Goal: Task Accomplishment & Management: Manage account settings

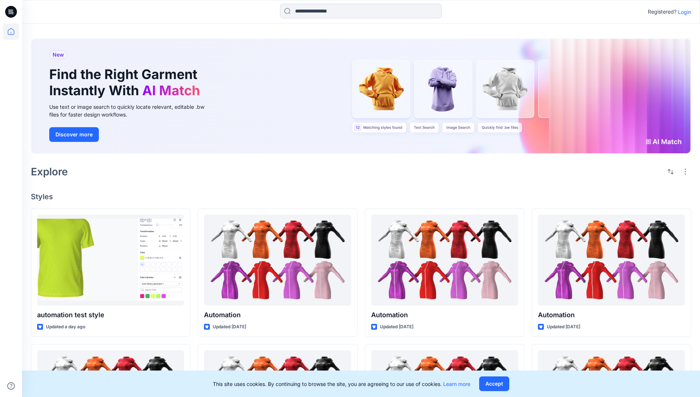
click at [687, 13] on p "Login" at bounding box center [684, 12] width 13 height 8
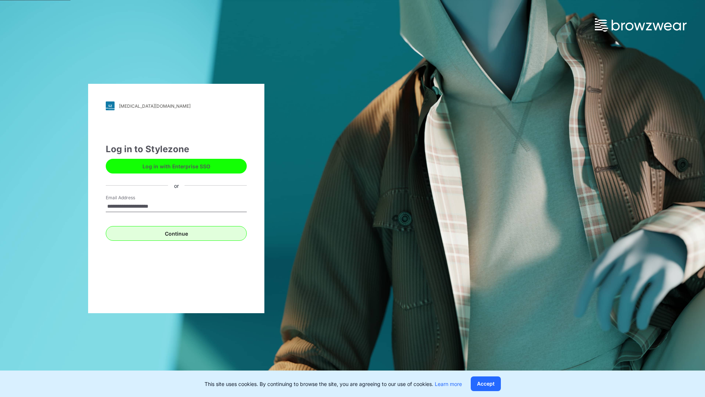
type input "**********"
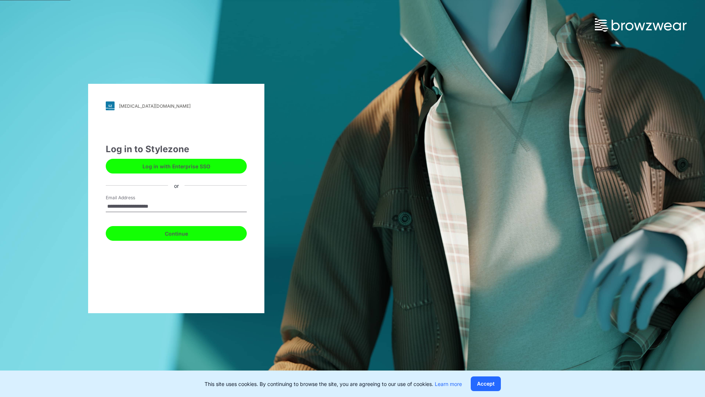
click at [189, 230] on button "Continue" at bounding box center [176, 233] width 141 height 15
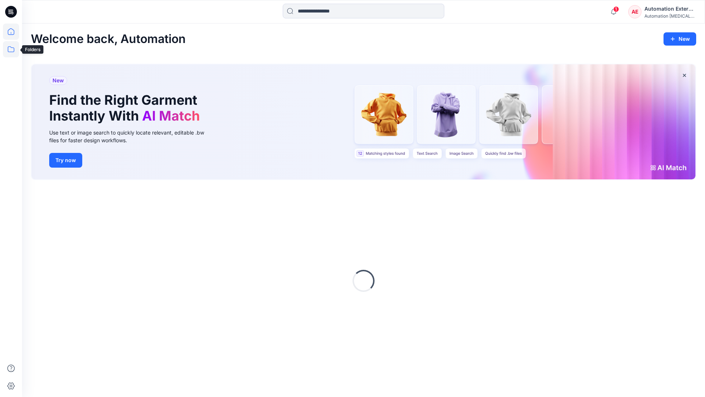
click at [11, 53] on icon at bounding box center [11, 49] width 16 height 16
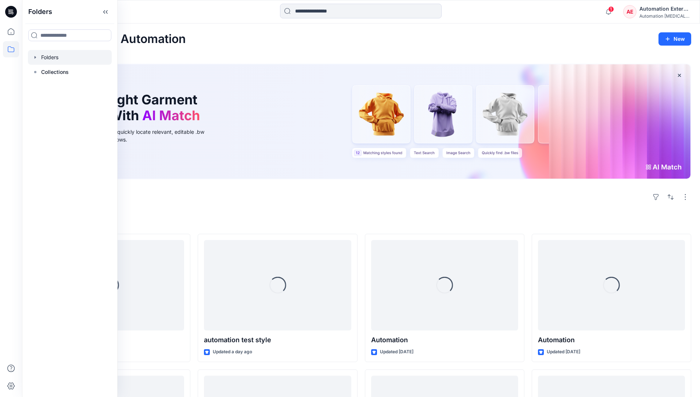
click at [55, 53] on div at bounding box center [70, 57] width 84 height 15
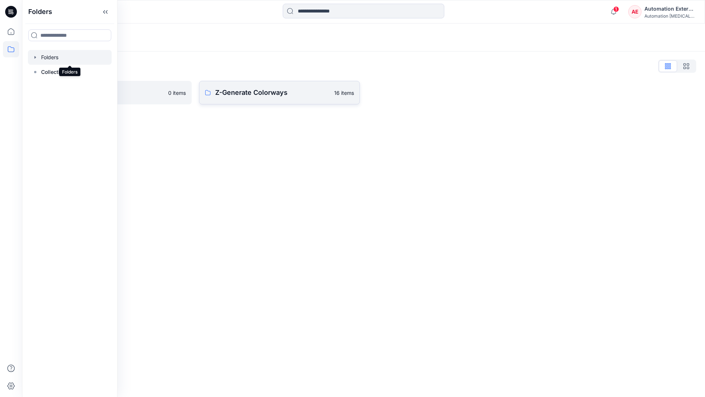
click at [259, 94] on p "Z-Generate Colorways" at bounding box center [272, 92] width 115 height 10
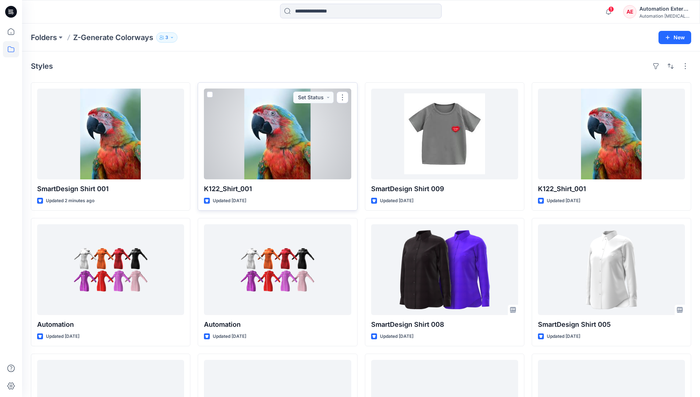
click at [212, 96] on span at bounding box center [210, 94] width 6 height 6
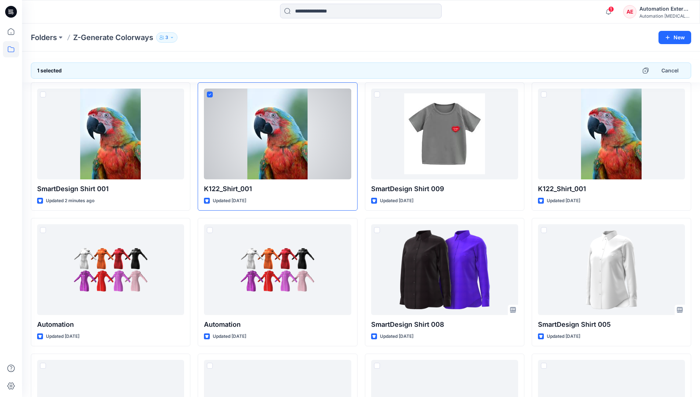
click at [666, 9] on div "Automation External" at bounding box center [664, 8] width 51 height 9
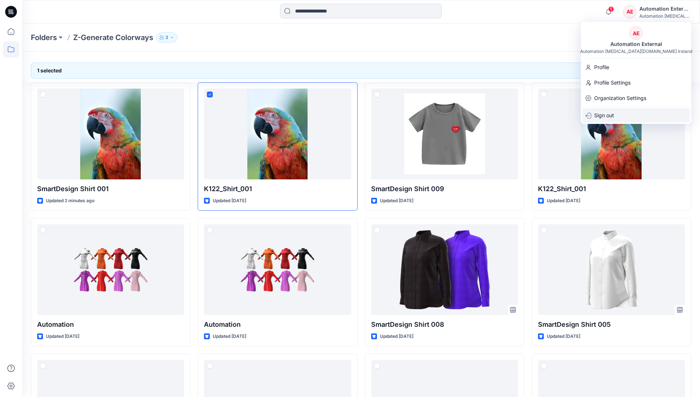
click at [622, 113] on div "Sign out" at bounding box center [635, 115] width 107 height 14
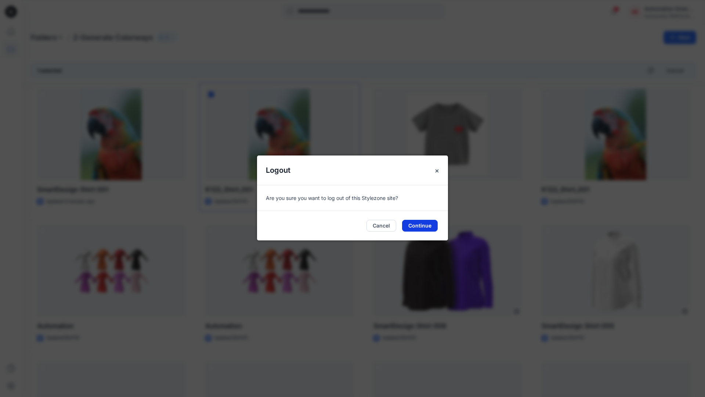
click at [432, 226] on button "Continue" at bounding box center [420, 226] width 36 height 12
